Goal: Task Accomplishment & Management: Complete application form

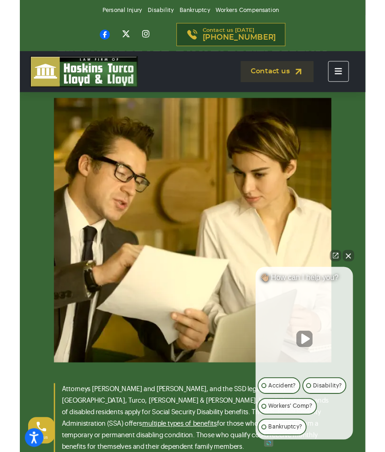
scroll to position [1885, 0]
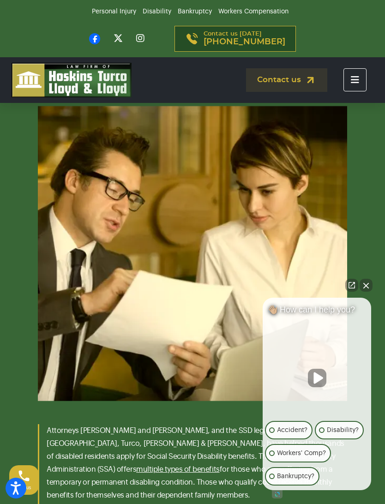
click at [357, 288] on link "Open direct chat" at bounding box center [351, 285] width 13 height 13
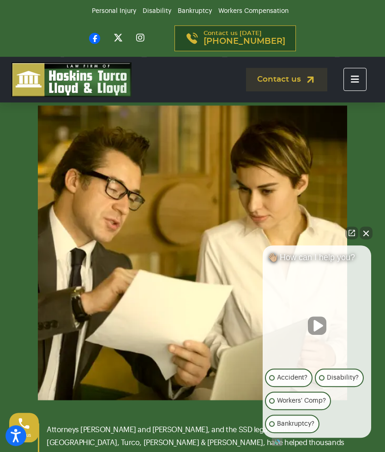
scroll to position [1911, 0]
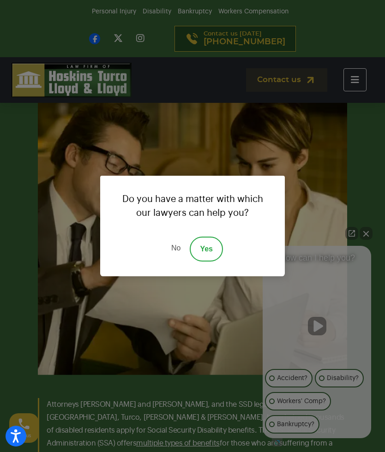
click at [205, 255] on link "Yes" at bounding box center [206, 249] width 33 height 25
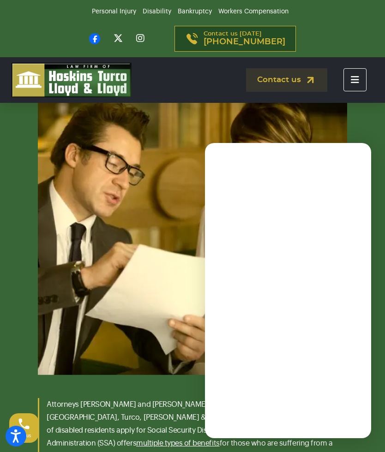
click at [146, 368] on img at bounding box center [192, 227] width 309 height 295
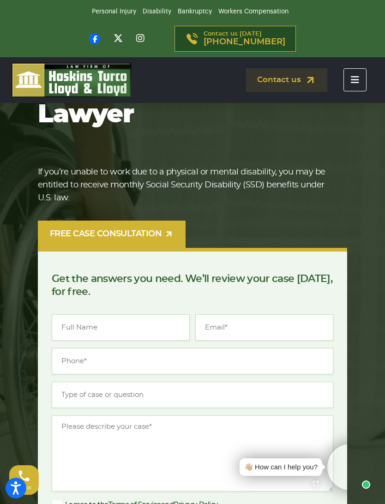
scroll to position [84, 0]
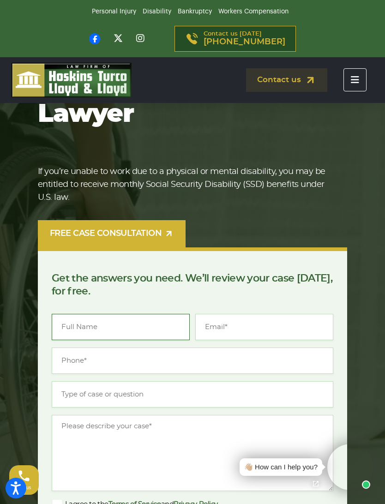
click at [95, 314] on input "Name *" at bounding box center [121, 327] width 138 height 26
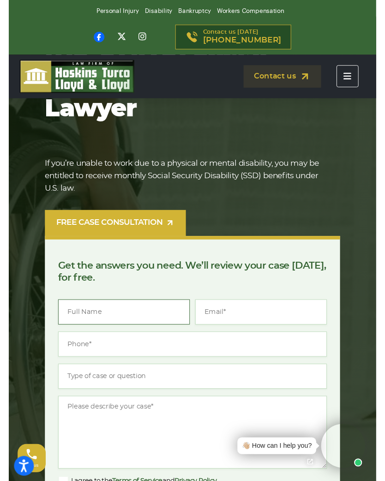
scroll to position [84, 0]
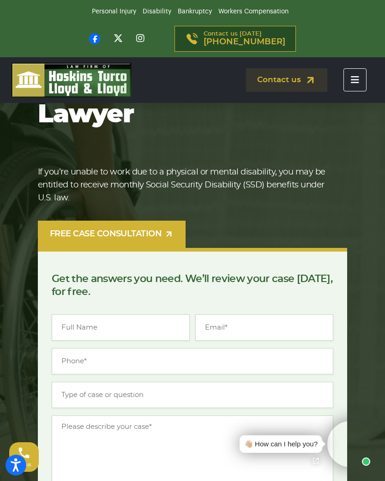
type input "Sharla Abrams"
type input "sharkot4@aol.com"
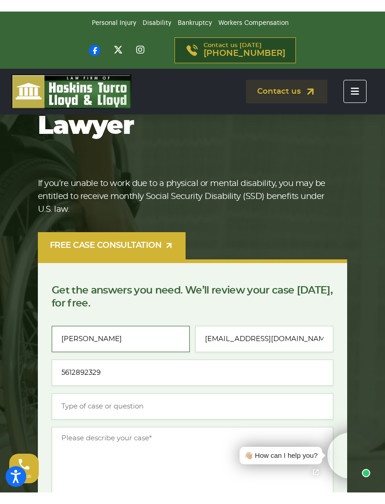
scroll to position [84, 0]
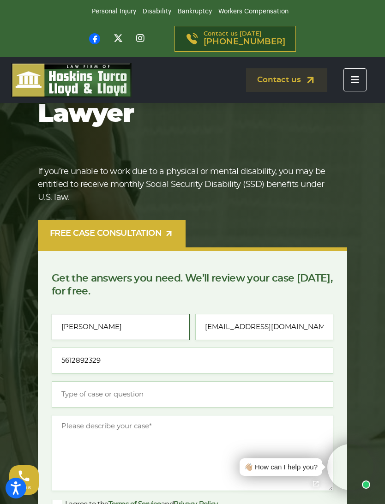
type input "(561) 289-2329"
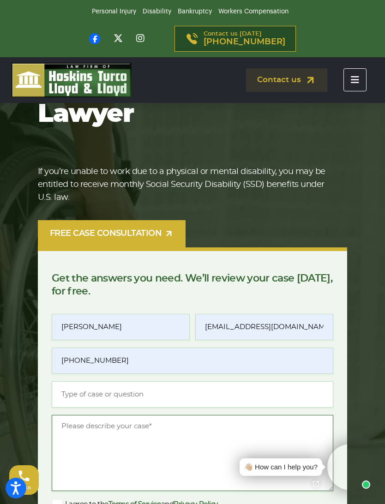
click at [102, 415] on textarea "Message *" at bounding box center [192, 453] width 281 height 76
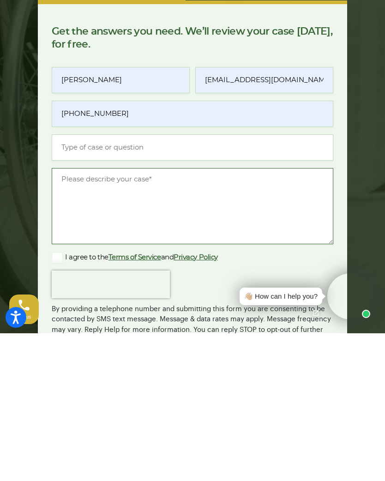
scroll to position [206, 0]
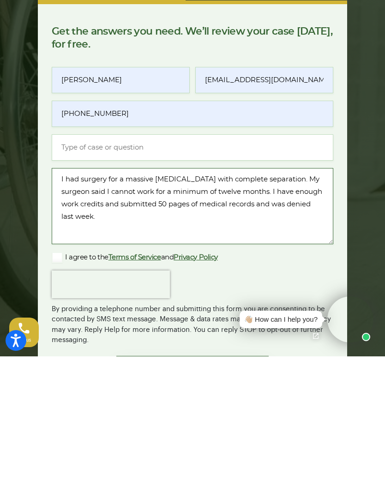
type textarea "I had surgery for a massive rotator cuff tear with complete separation. My surg…"
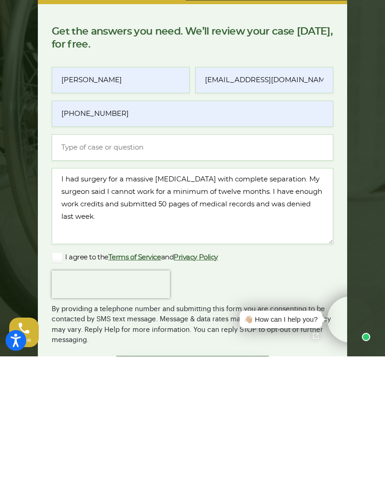
click at [55, 377] on label "I agree to the Terms of Service and Privacy Policy" at bounding box center [135, 382] width 166 height 11
click at [0, 0] on input "I agree to the Terms of Service and Privacy Policy" at bounding box center [0, 0] width 0 height 0
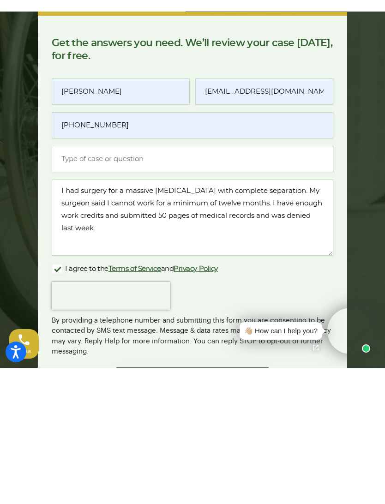
scroll to position [331, 0]
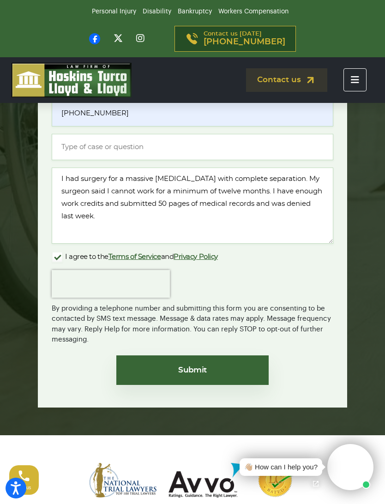
click at [208, 355] on input "Submit" at bounding box center [192, 370] width 152 height 30
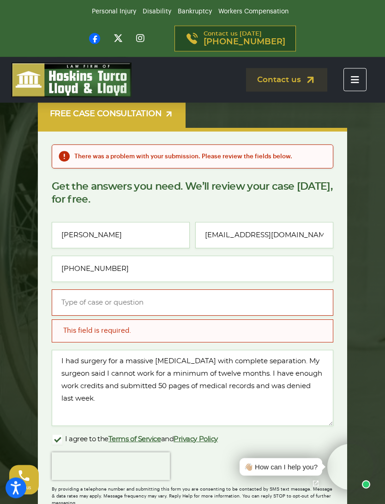
scroll to position [205, 0]
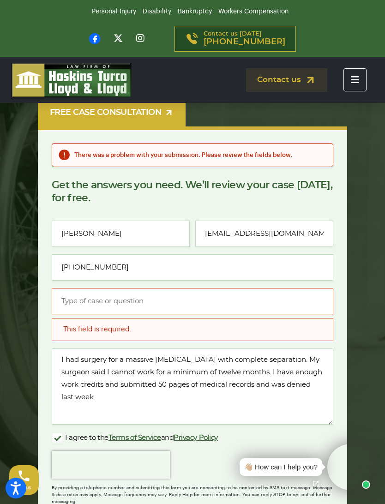
click at [114, 288] on input "Type of case or question *" at bounding box center [192, 301] width 281 height 26
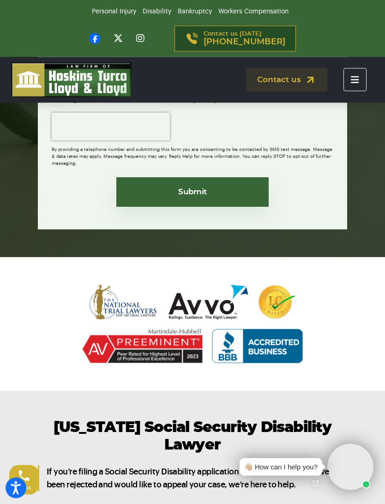
scroll to position [543, 0]
type input "SSDI"
click at [218, 177] on input "Submit" at bounding box center [192, 192] width 152 height 30
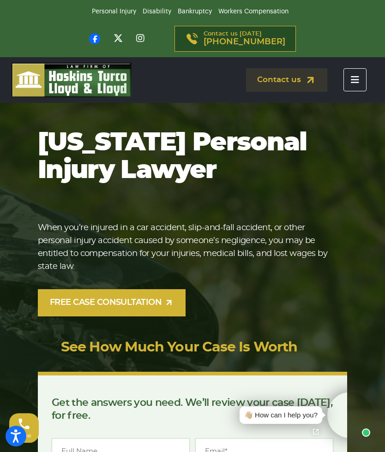
click at [353, 84] on icon "Toggle navigation" at bounding box center [355, 79] width 8 height 9
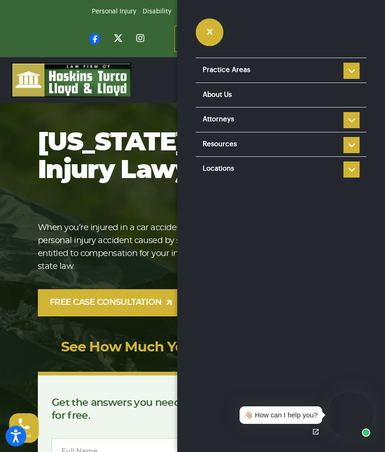
click at [244, 120] on link "Attorneys" at bounding box center [281, 120] width 171 height 24
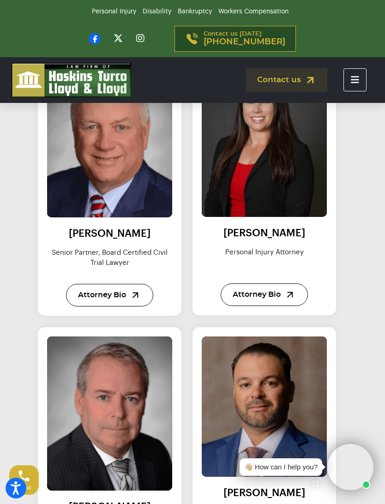
scroll to position [382, 0]
